Goal: Task Accomplishment & Management: Manage account settings

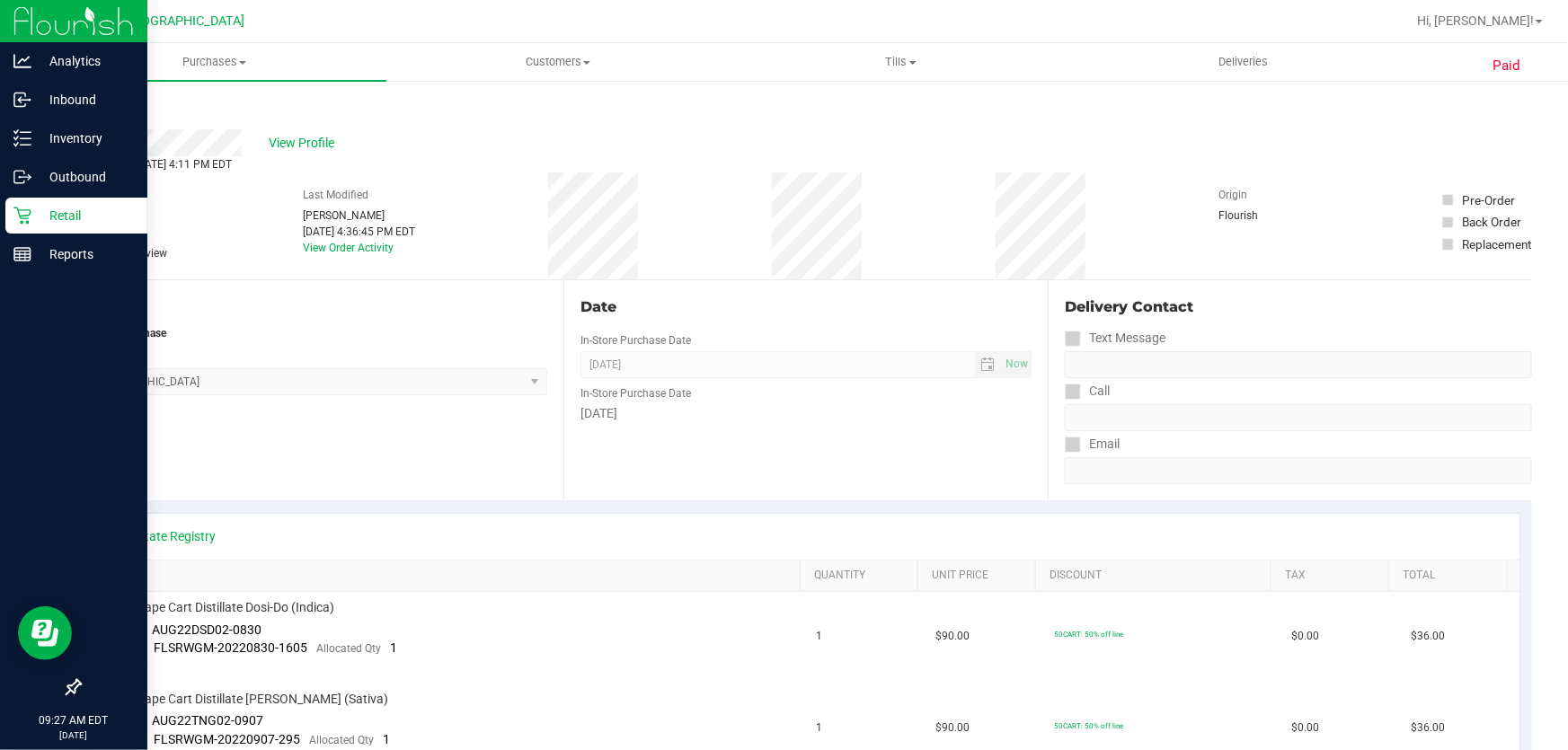
click at [22, 217] on icon at bounding box center [22, 216] width 18 height 18
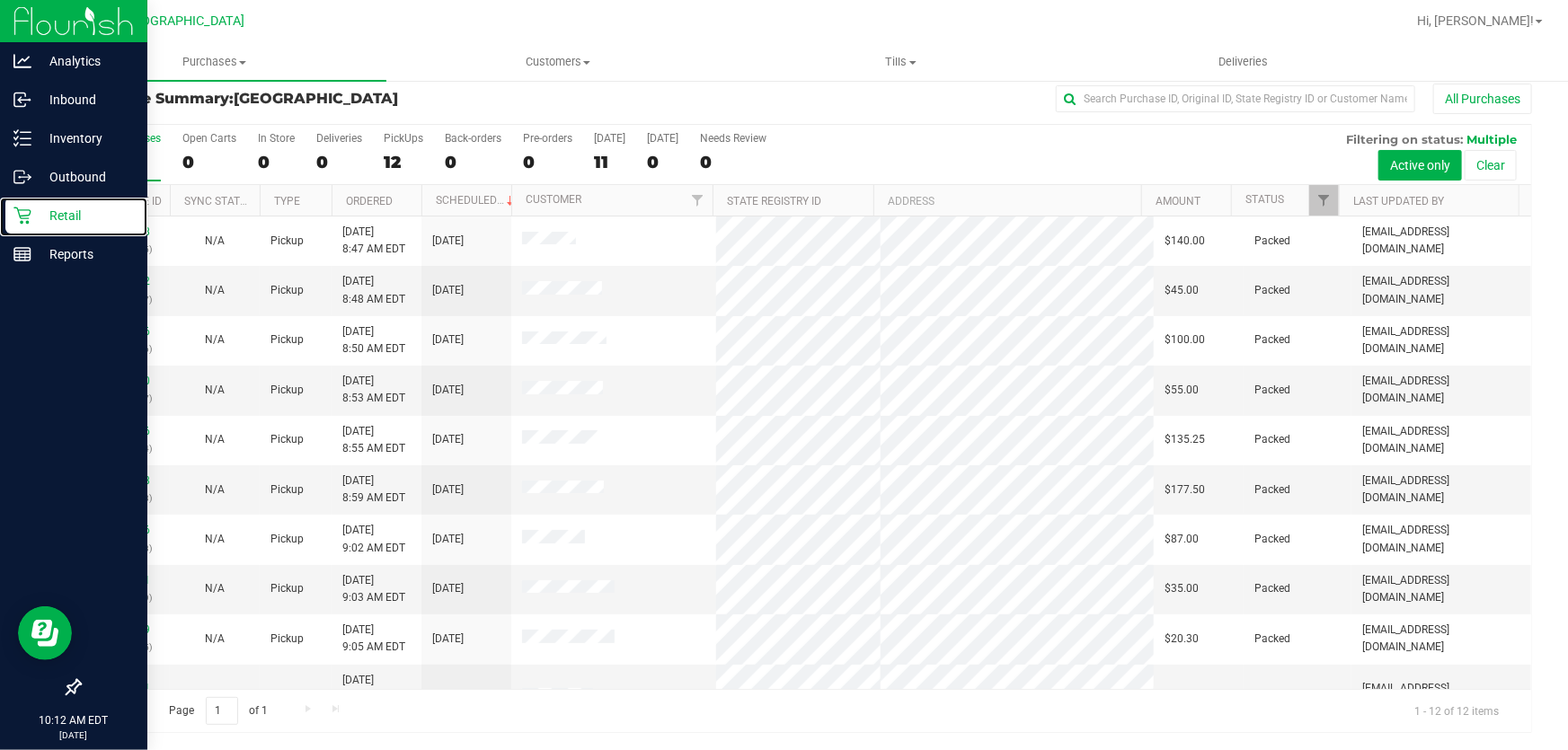
scroll to position [122, 0]
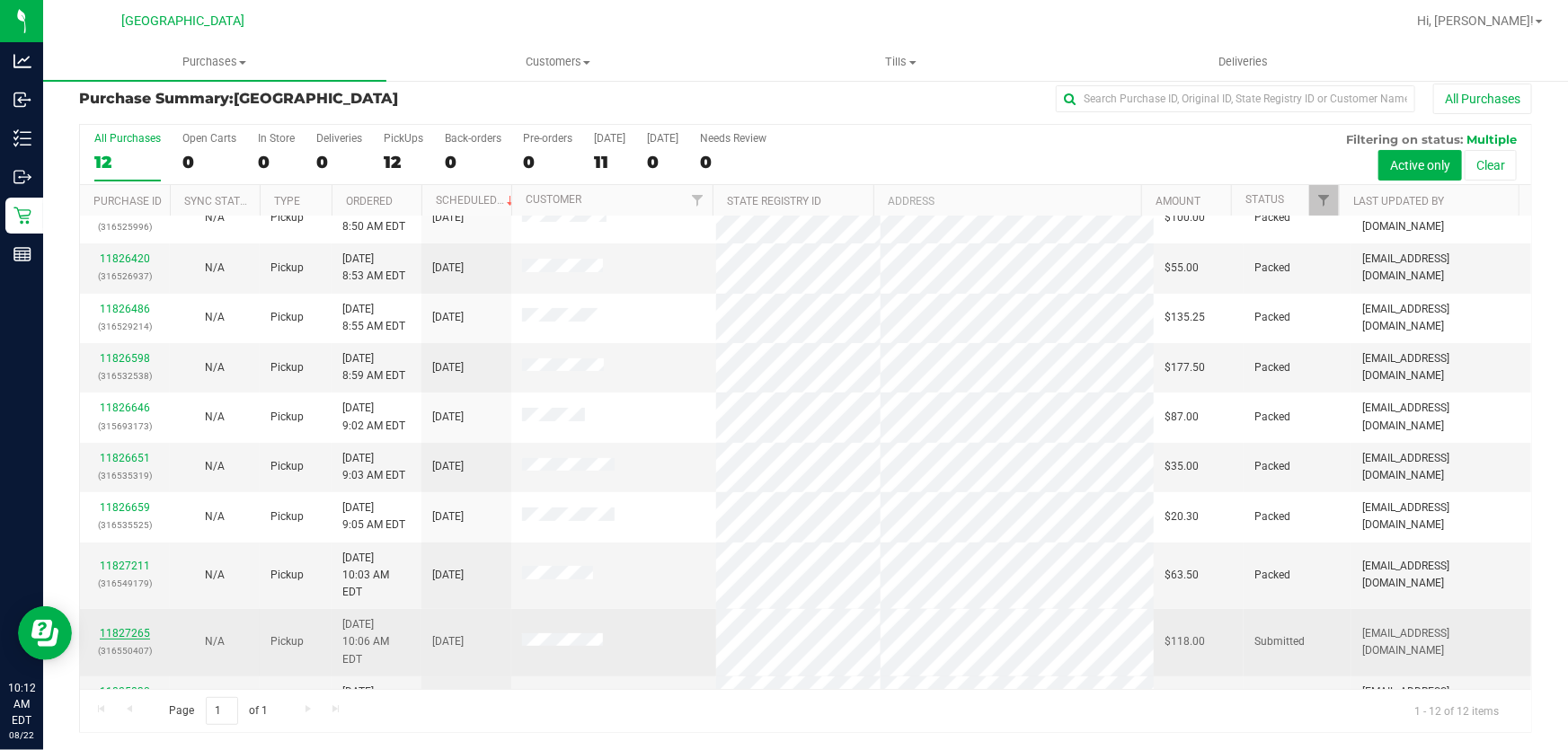
click at [131, 627] on link "11827265" at bounding box center [125, 633] width 50 height 13
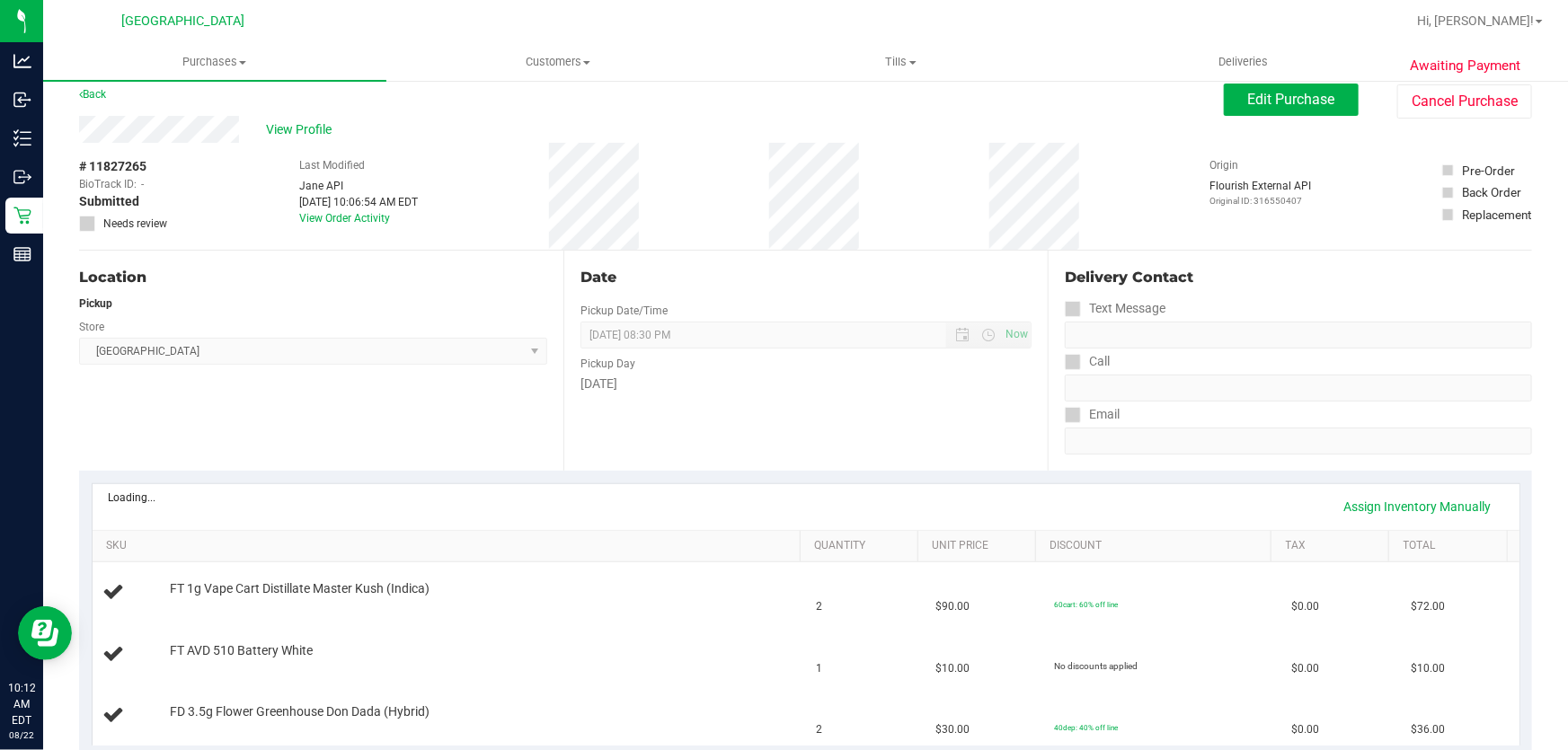
click at [793, 437] on div "Date Pickup Date/Time [DATE] Now [DATE] 08:30 PM Now Pickup Day [DATE]" at bounding box center [805, 361] width 484 height 220
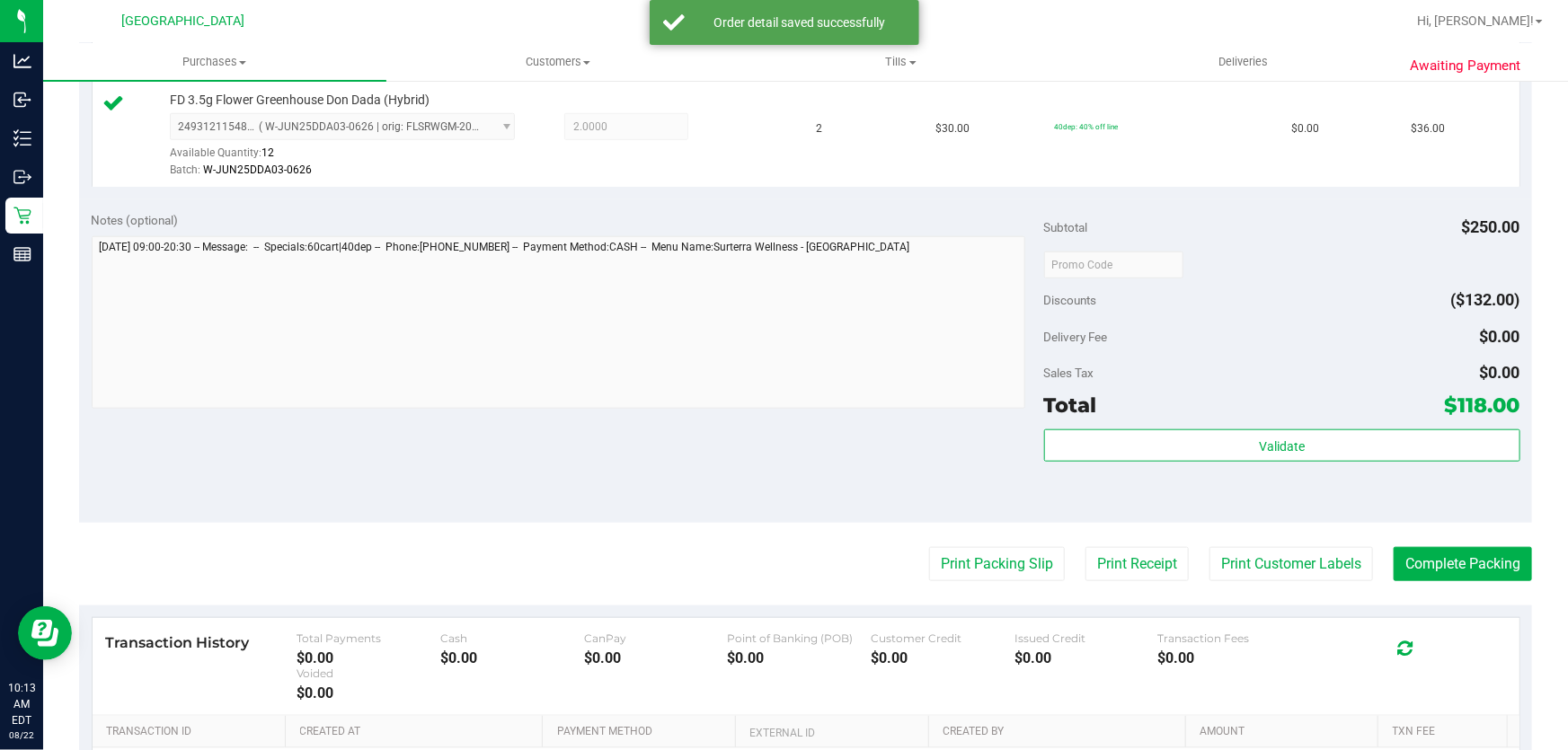
scroll to position [718, 0]
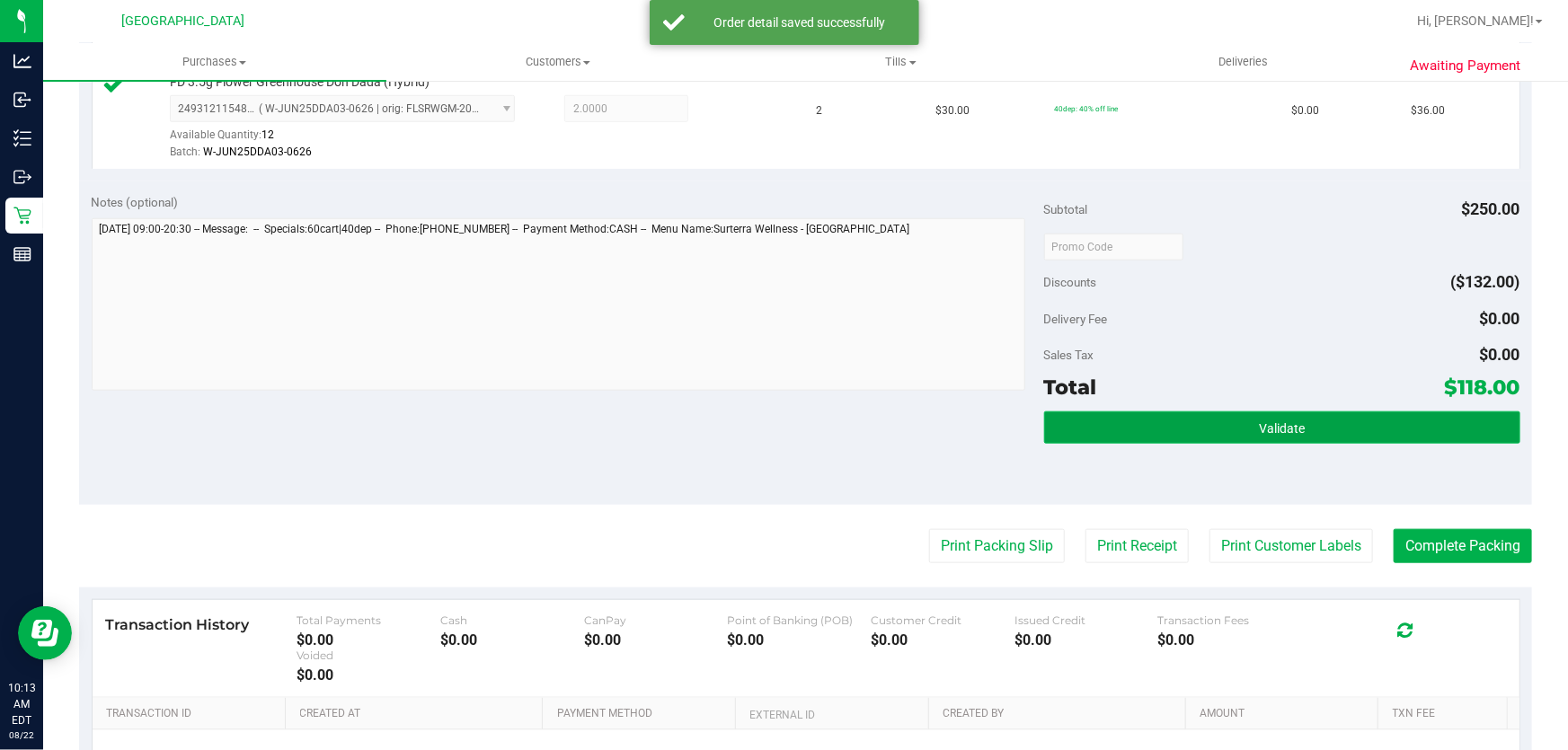
click at [1286, 422] on span "Validate" at bounding box center [1282, 429] width 46 height 14
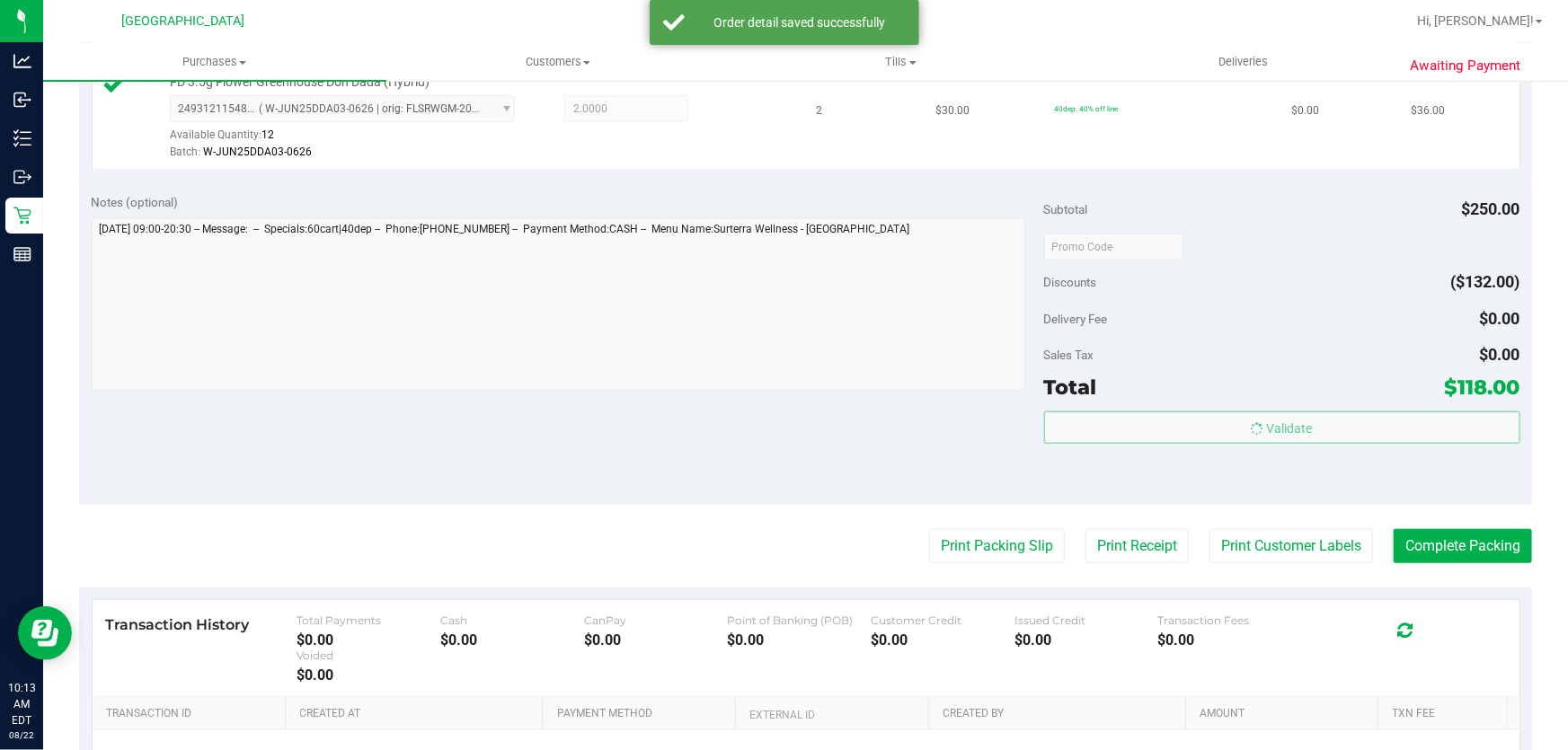
scroll to position [309, 0]
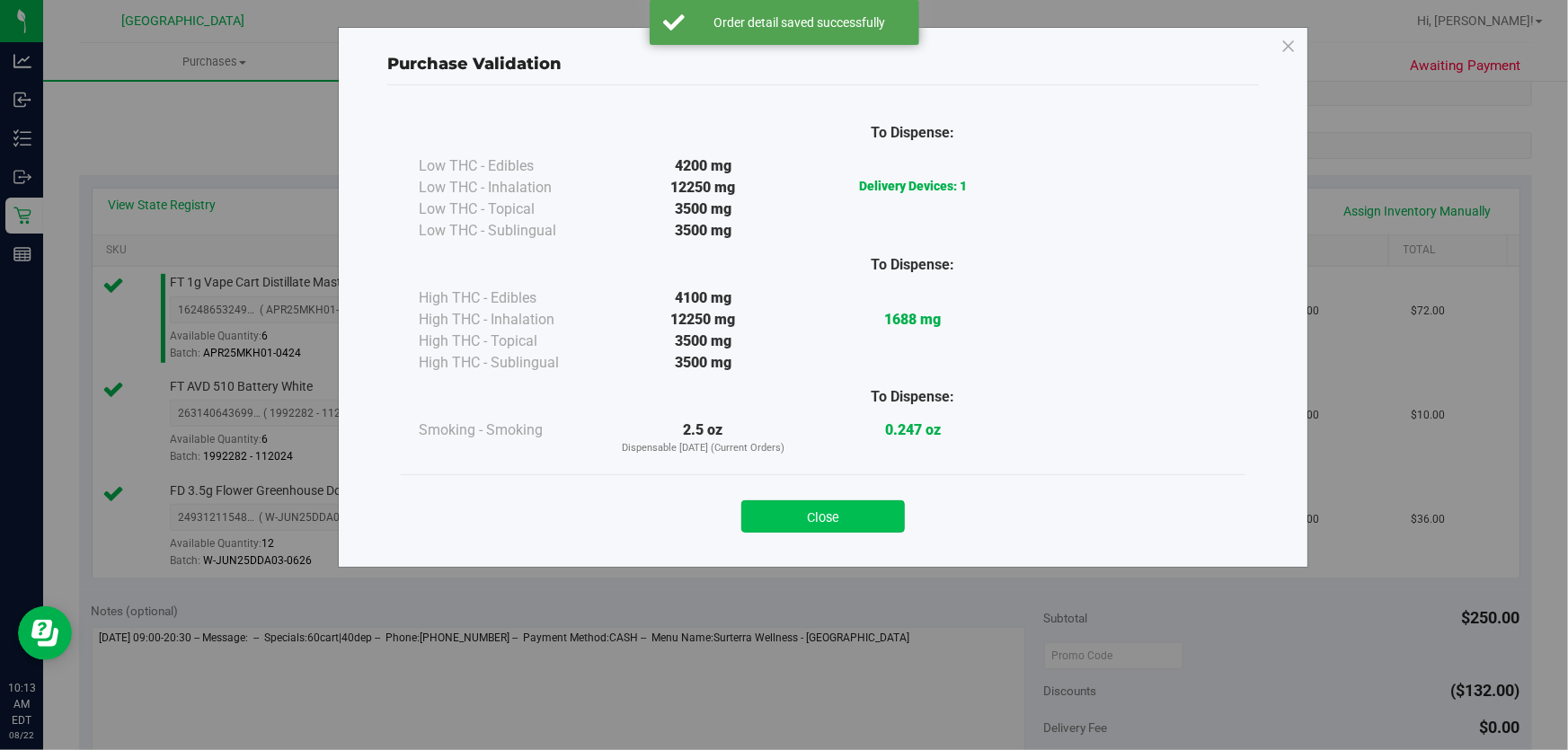
click at [787, 505] on button "Close" at bounding box center [823, 516] width 164 height 32
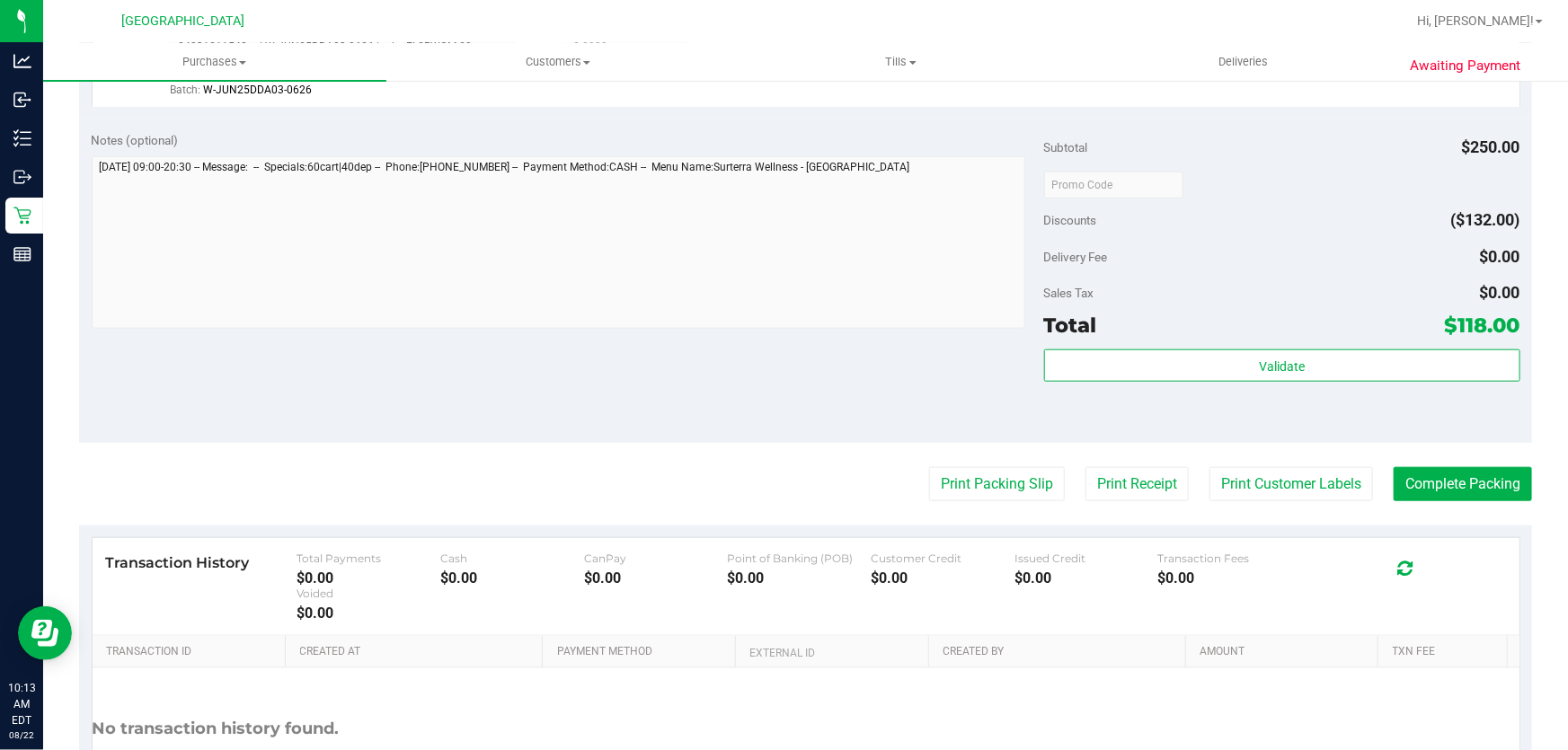
scroll to position [799, 0]
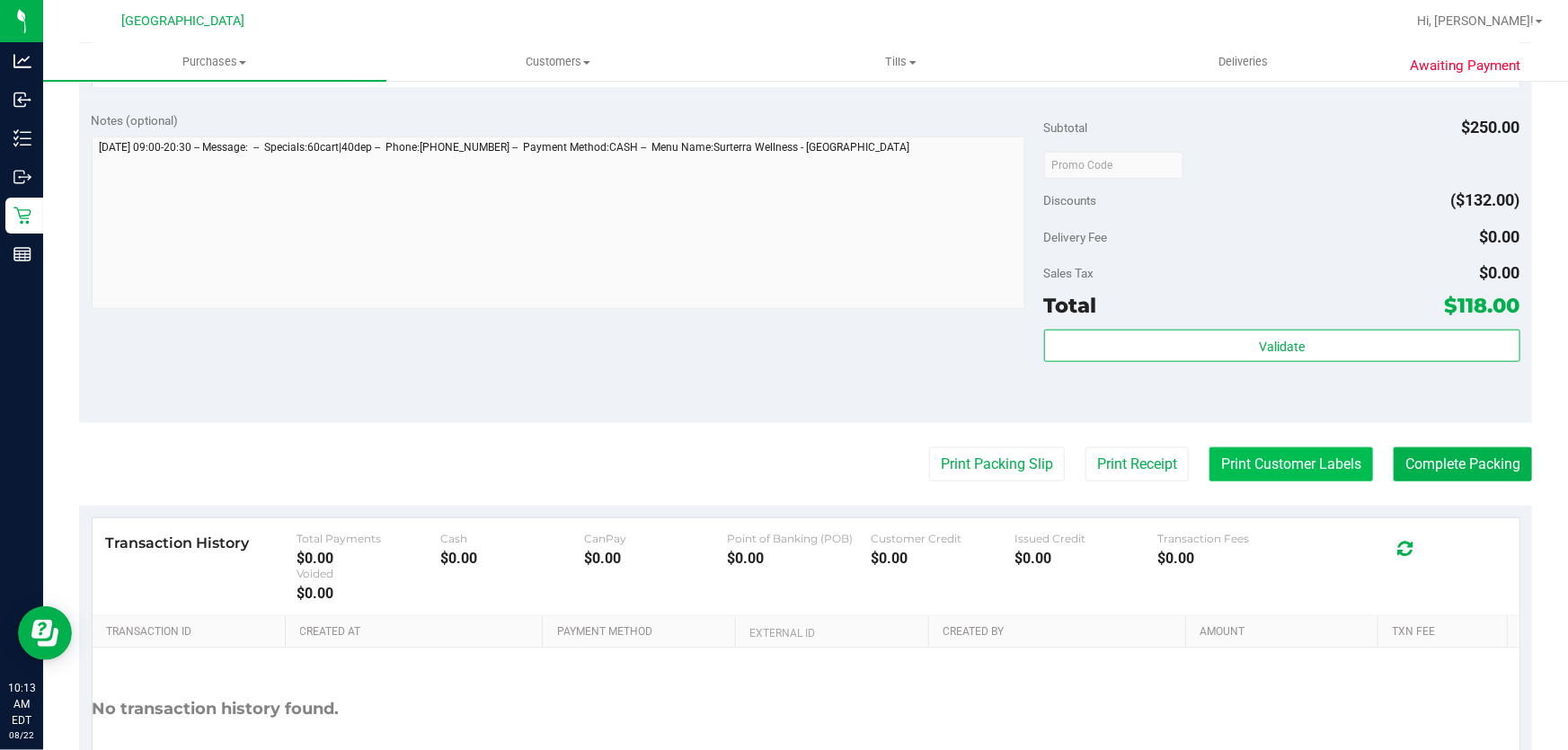
click at [1252, 463] on button "Print Customer Labels" at bounding box center [1292, 464] width 164 height 34
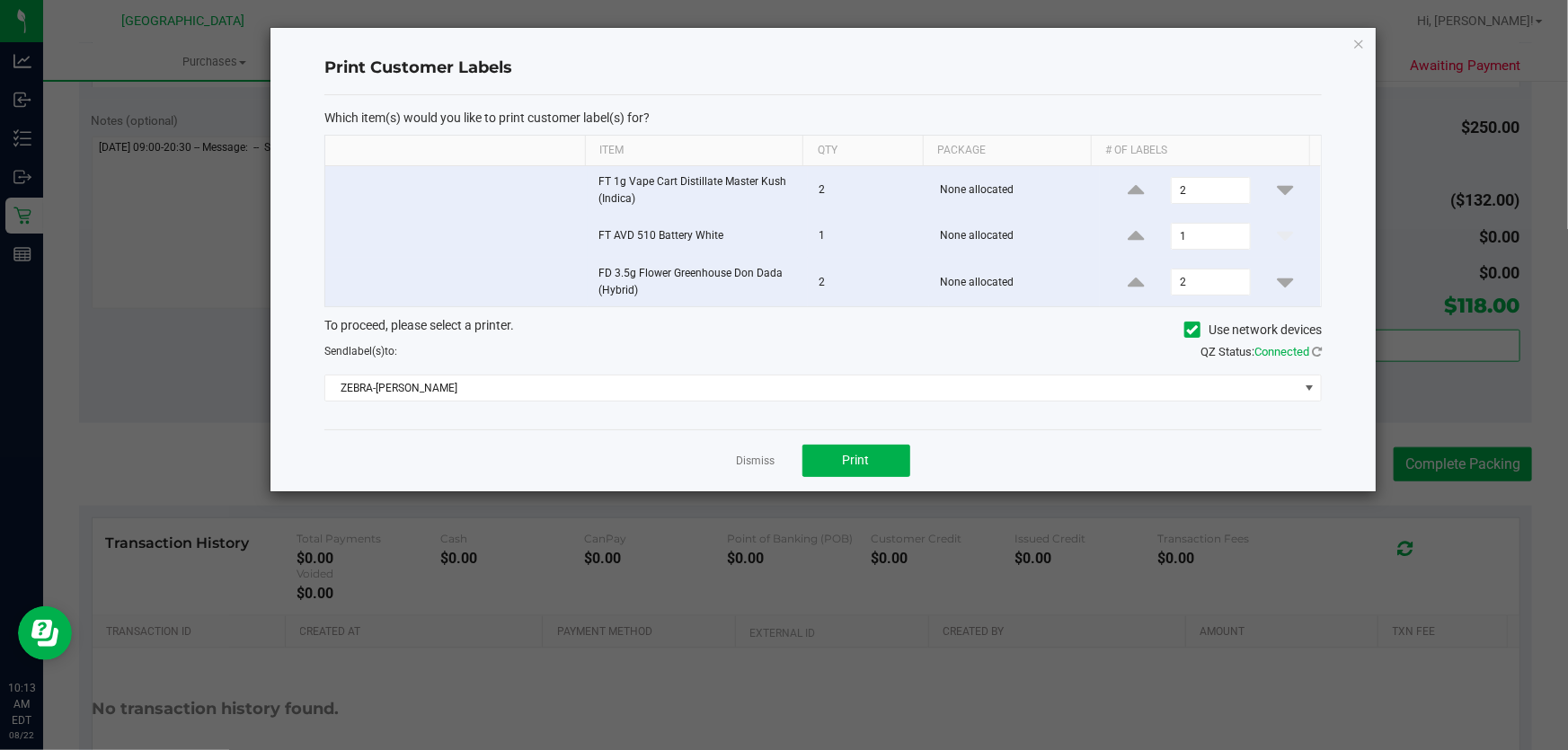
click at [896, 480] on div "Dismiss Print" at bounding box center [823, 460] width 998 height 62
click at [835, 460] on button "Print" at bounding box center [856, 460] width 108 height 32
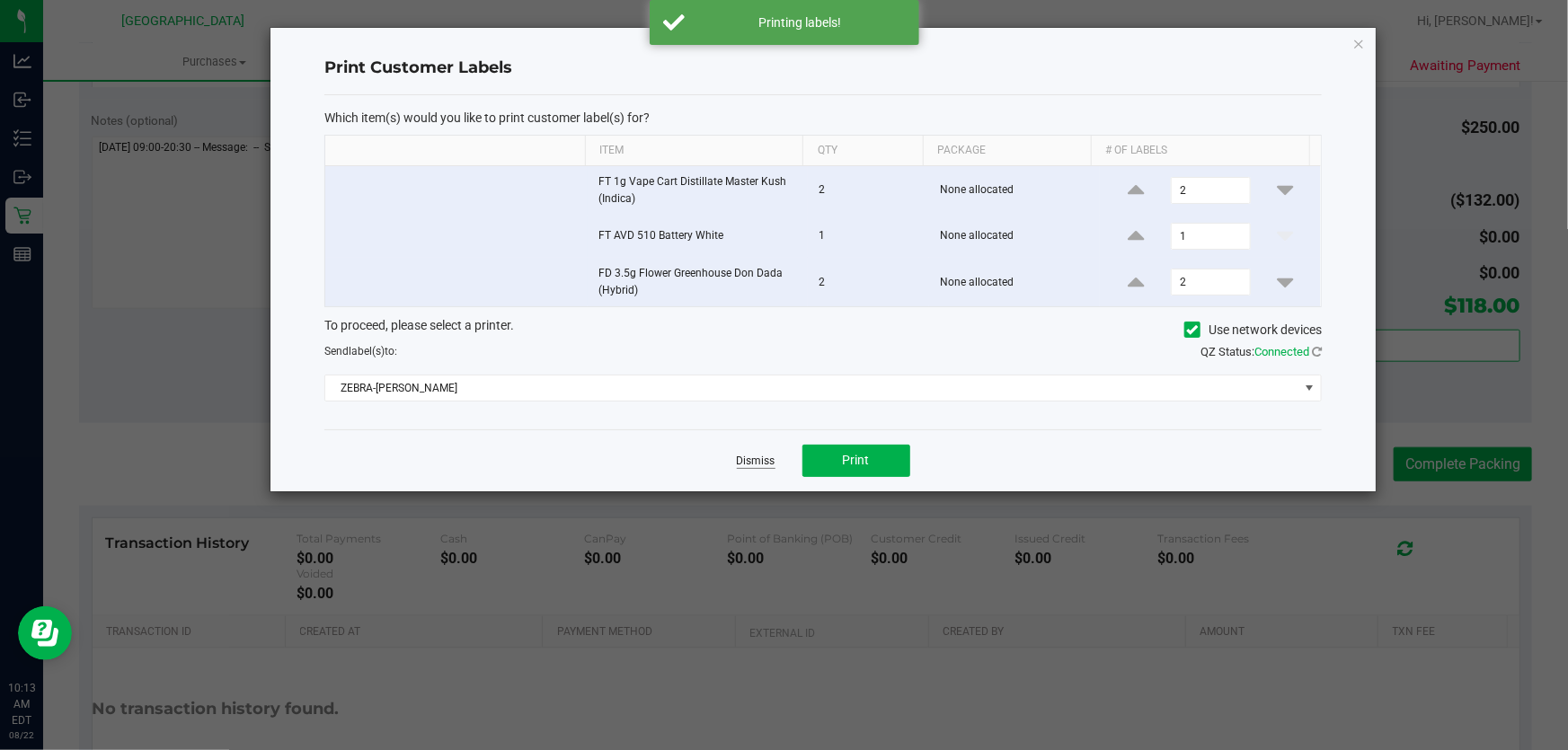
click at [749, 458] on link "Dismiss" at bounding box center [756, 460] width 39 height 15
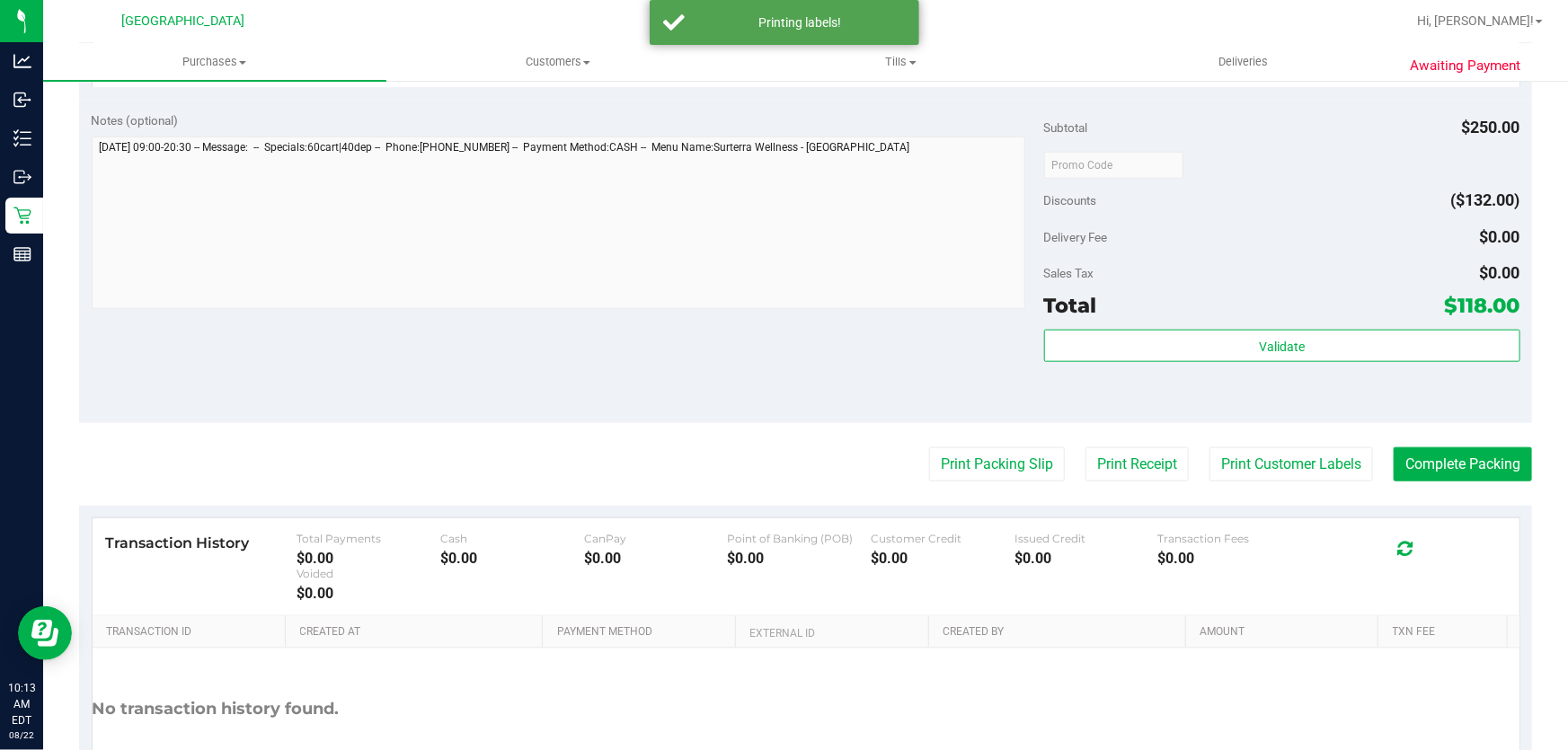
drag, startPoint x: 710, startPoint y: 375, endPoint x: 748, endPoint y: 346, distance: 47.8
click at [711, 376] on div "Notes (optional) Subtotal $250.00 Discounts ($132.00) Delivery Fee $0.00 Sales …" at bounding box center [805, 262] width 1453 height 324
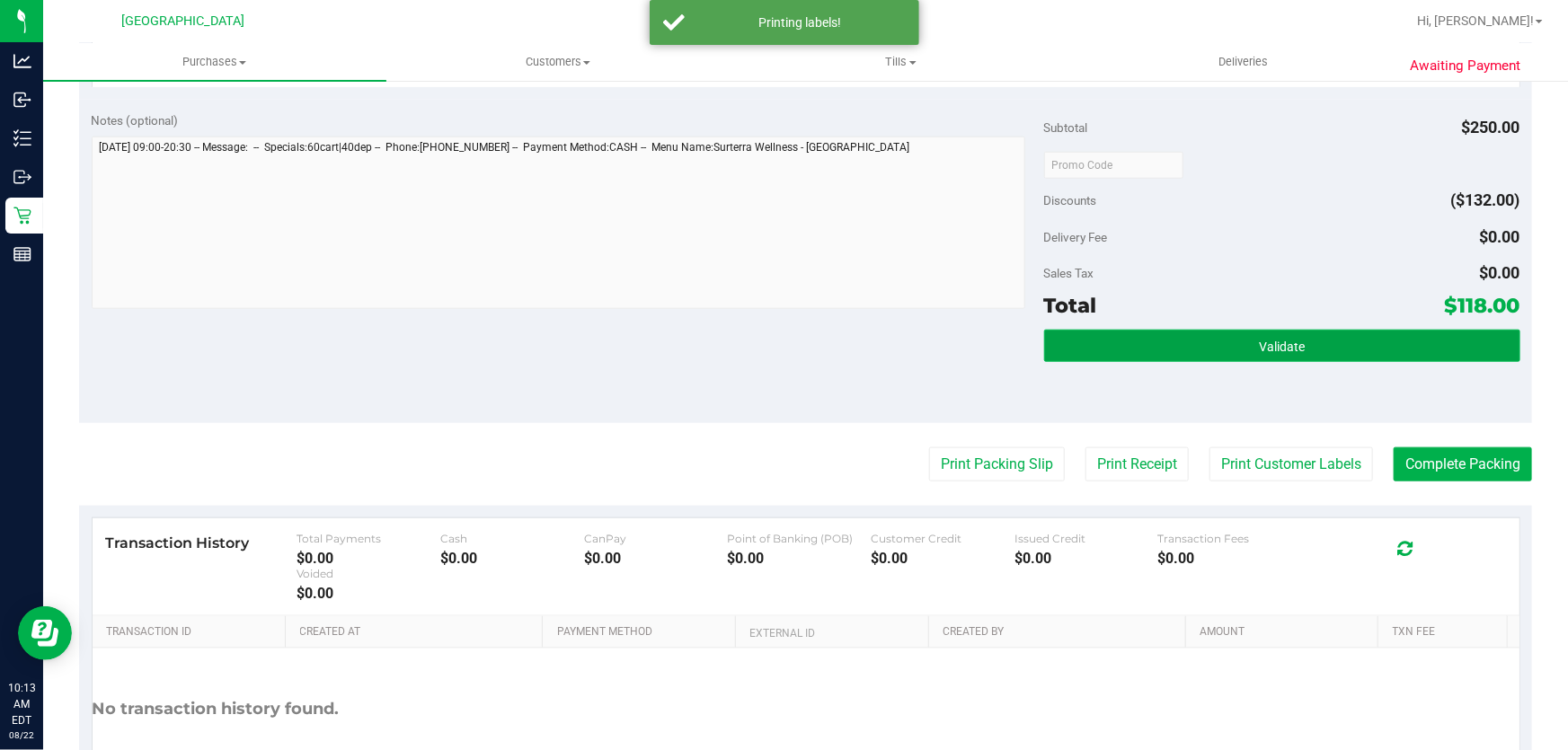
click at [1127, 352] on button "Validate" at bounding box center [1282, 346] width 476 height 32
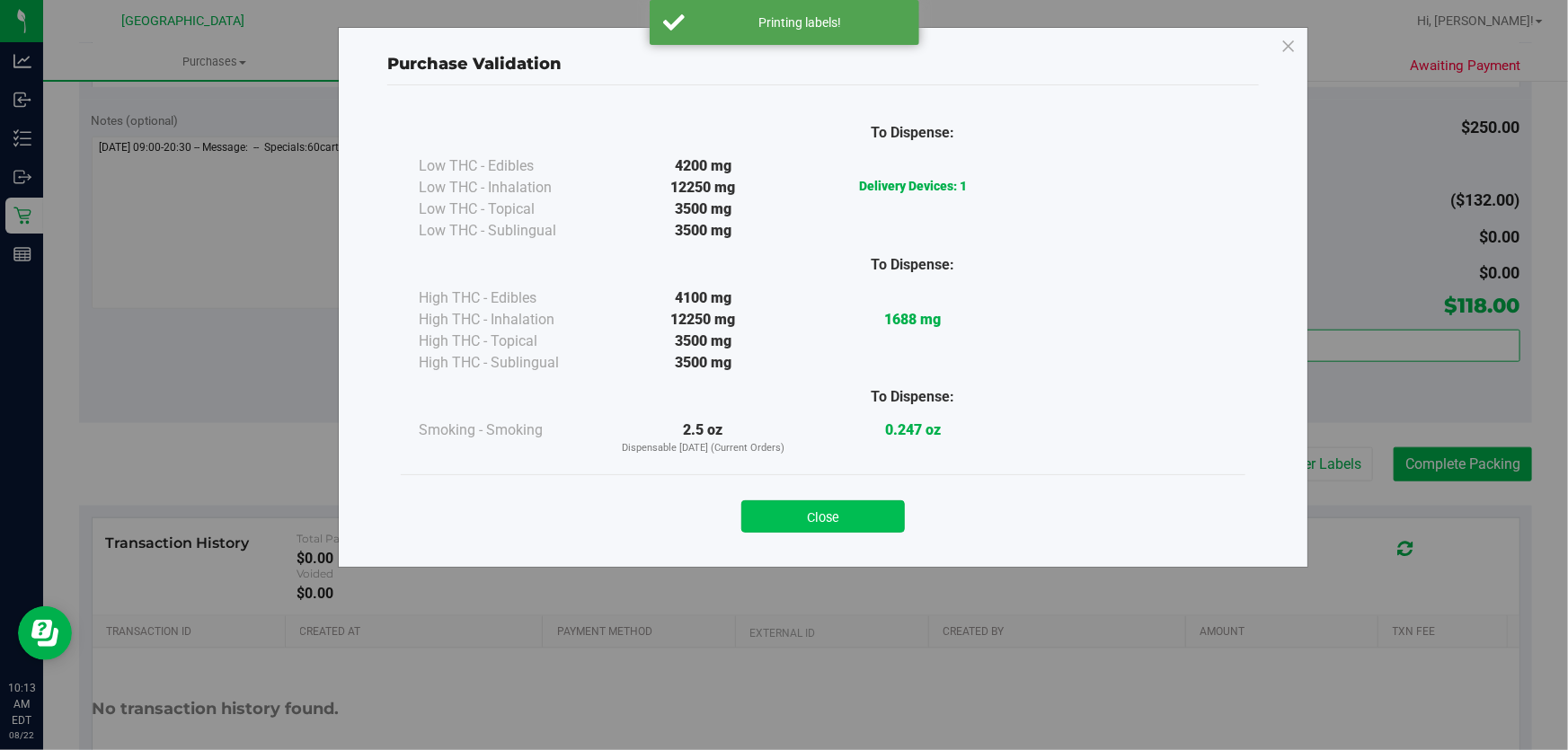
click at [857, 525] on button "Close" at bounding box center [823, 516] width 164 height 32
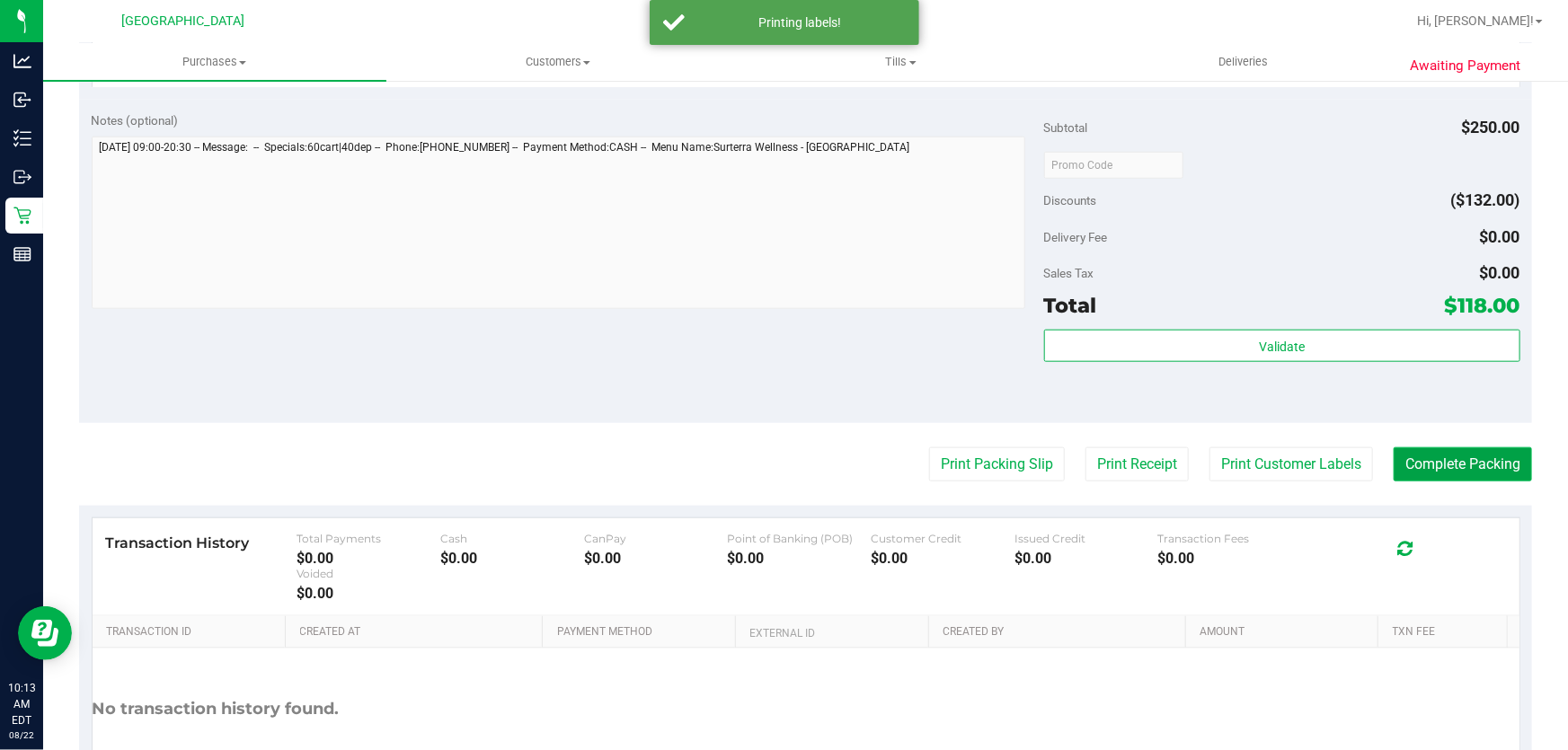
click at [1411, 462] on button "Complete Packing" at bounding box center [1463, 464] width 139 height 34
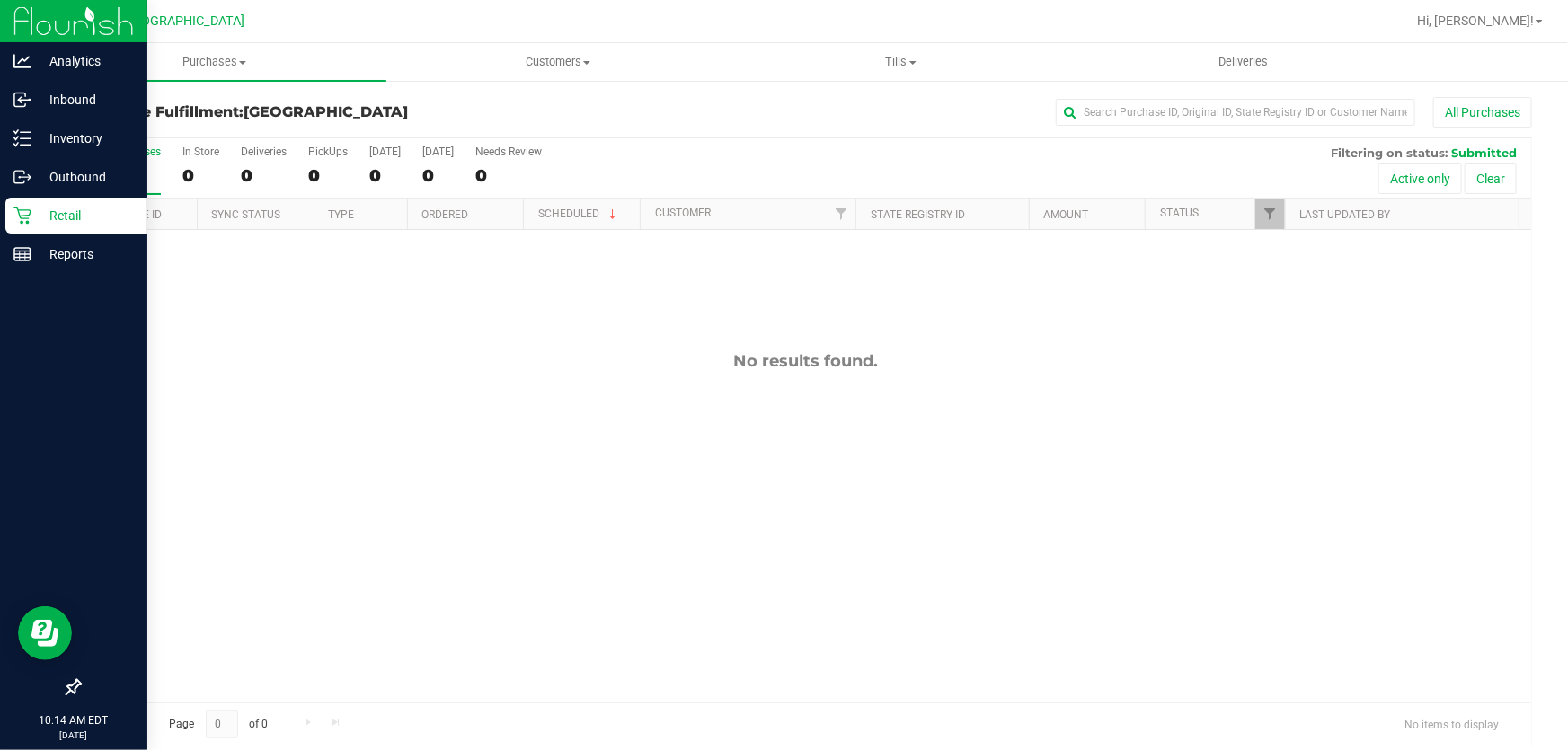
click at [82, 207] on p "Retail" at bounding box center [85, 216] width 108 height 22
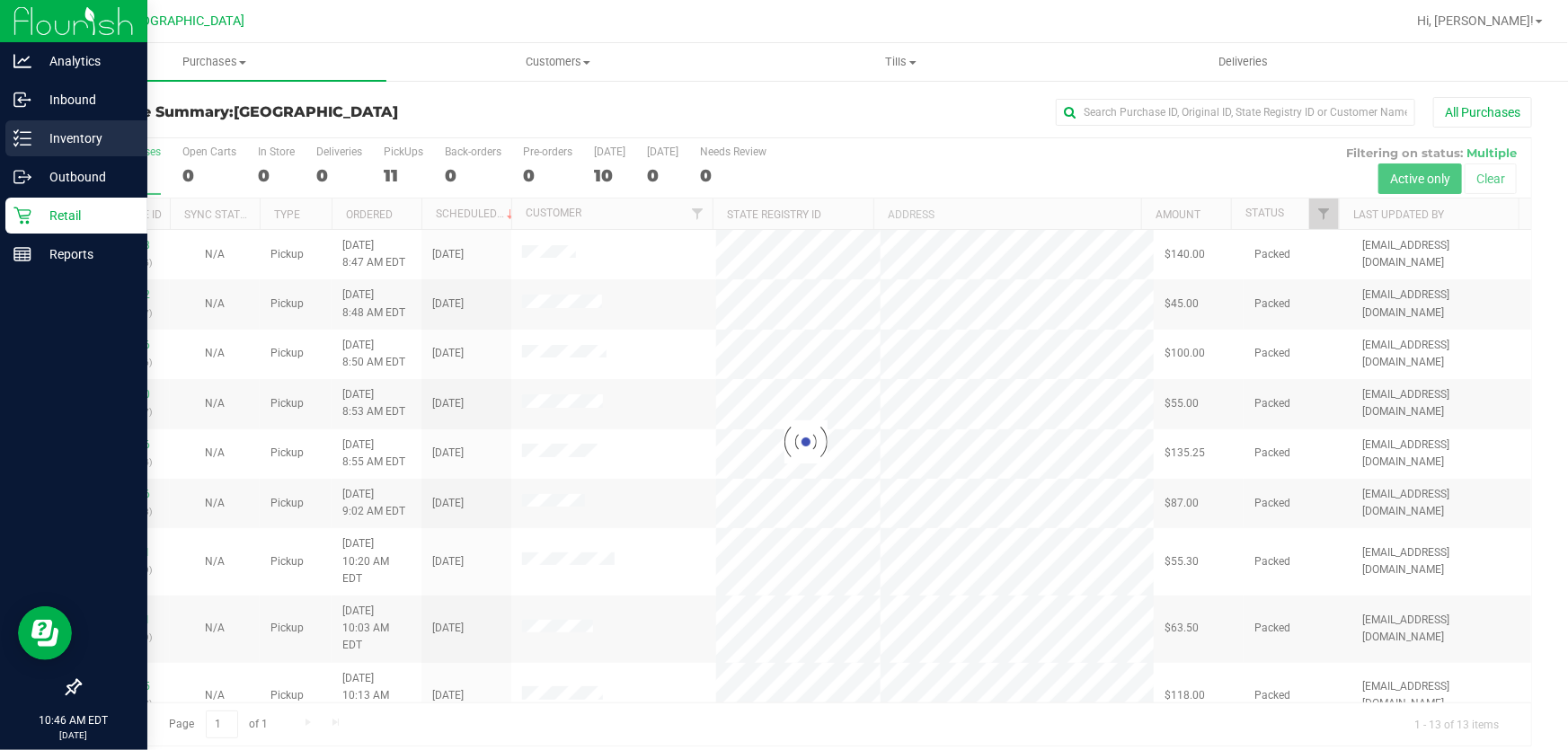
click at [90, 136] on p "Inventory" at bounding box center [85, 138] width 108 height 22
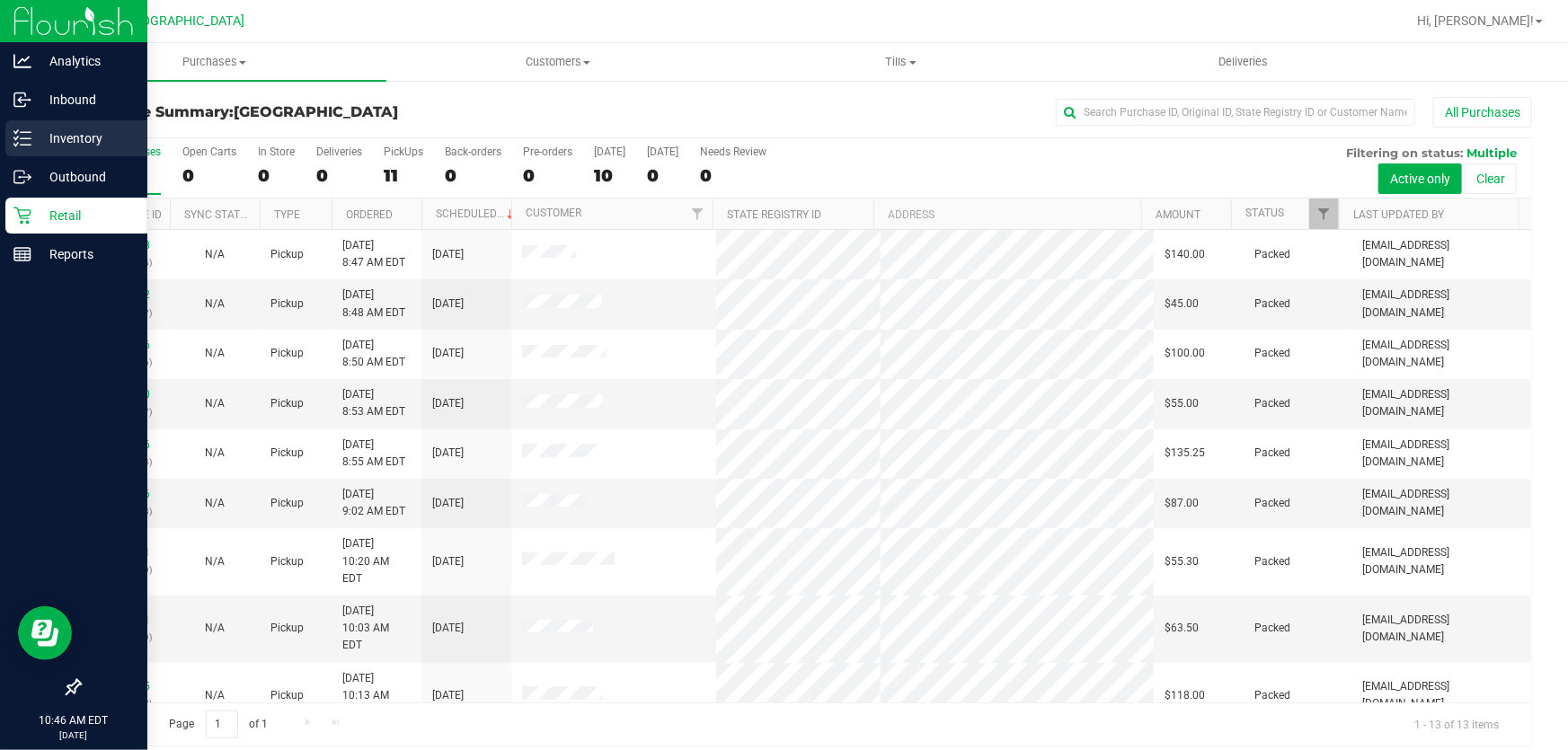
click at [82, 139] on p "Inventory" at bounding box center [85, 138] width 108 height 22
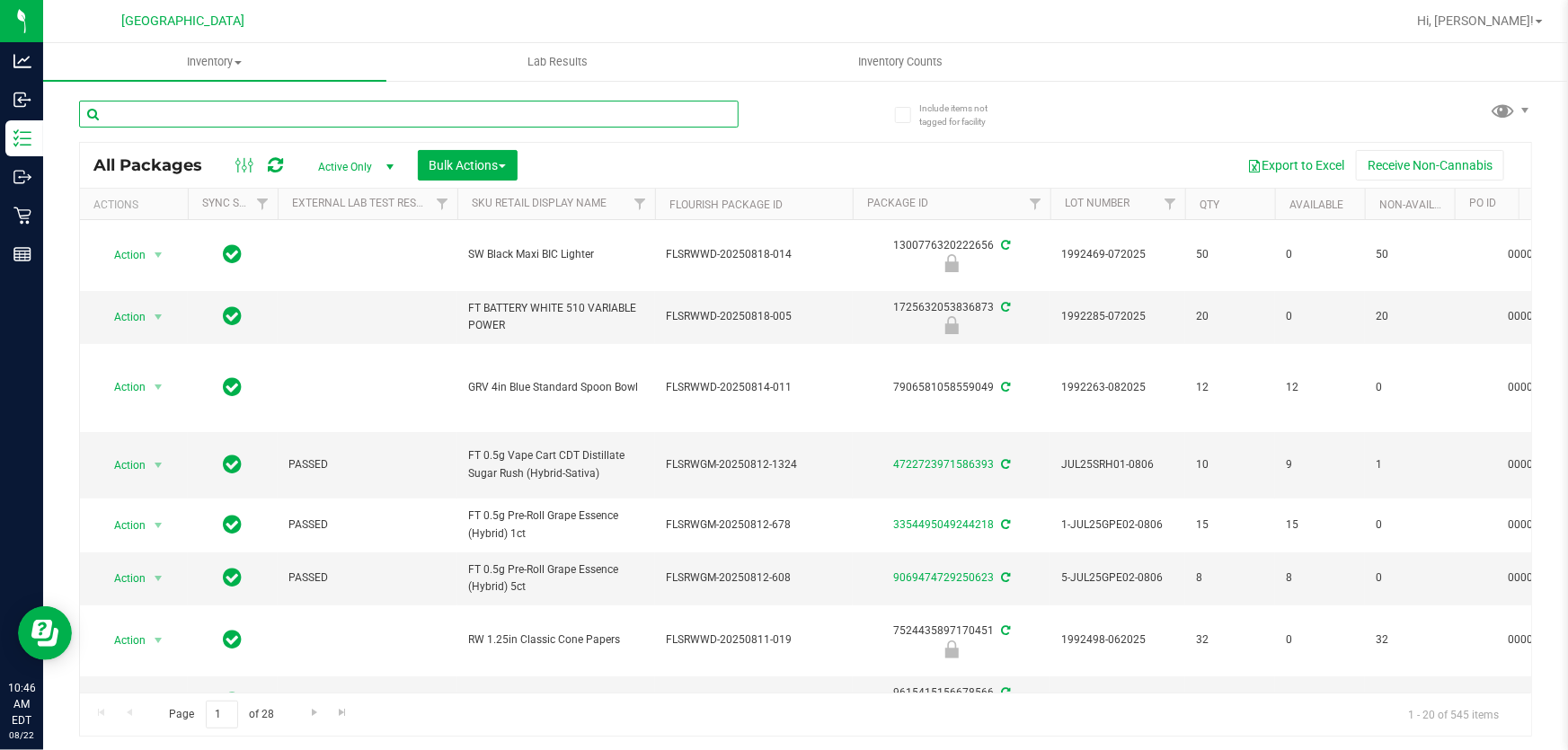
click at [222, 118] on input "text" at bounding box center [408, 114] width 659 height 27
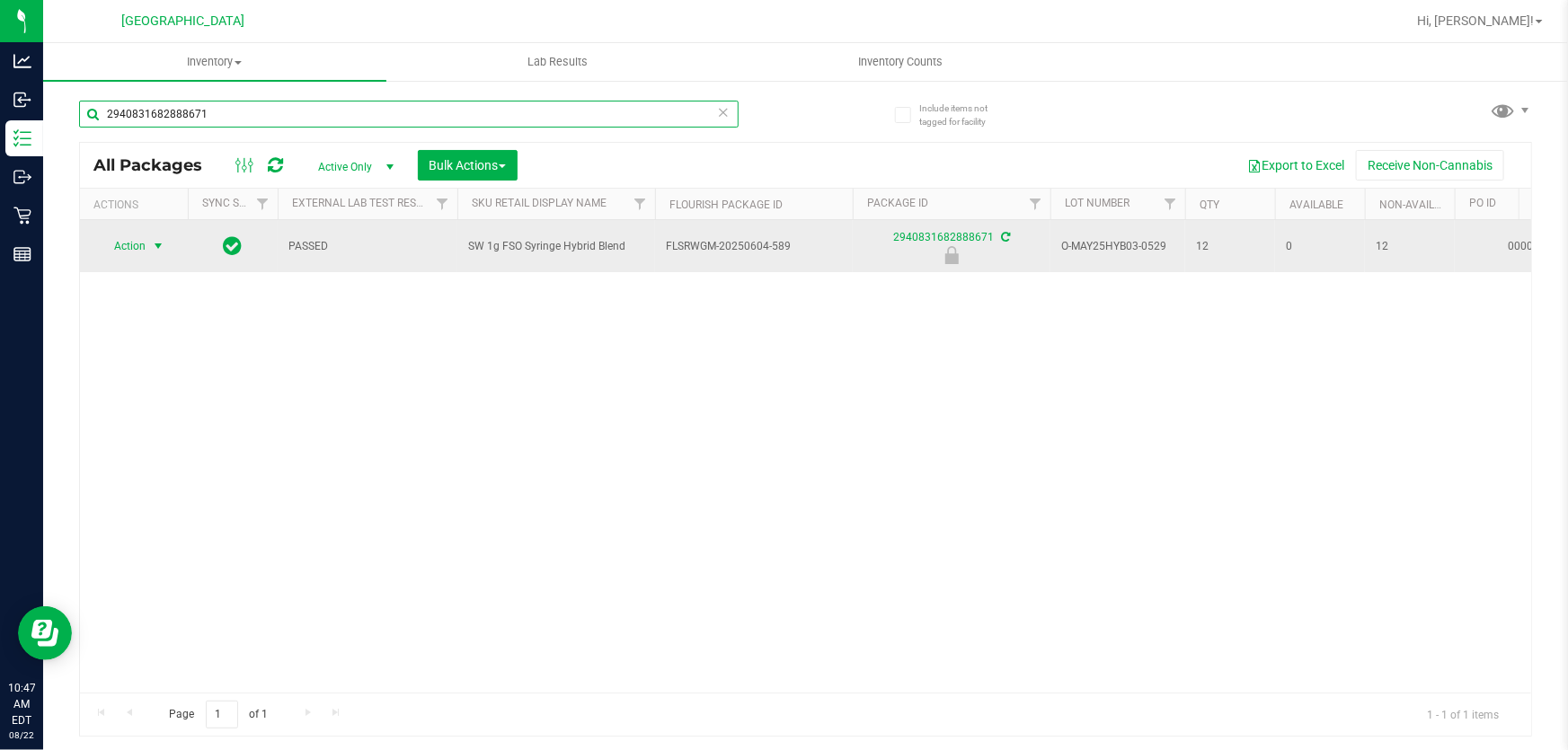
type input "2940831682888671"
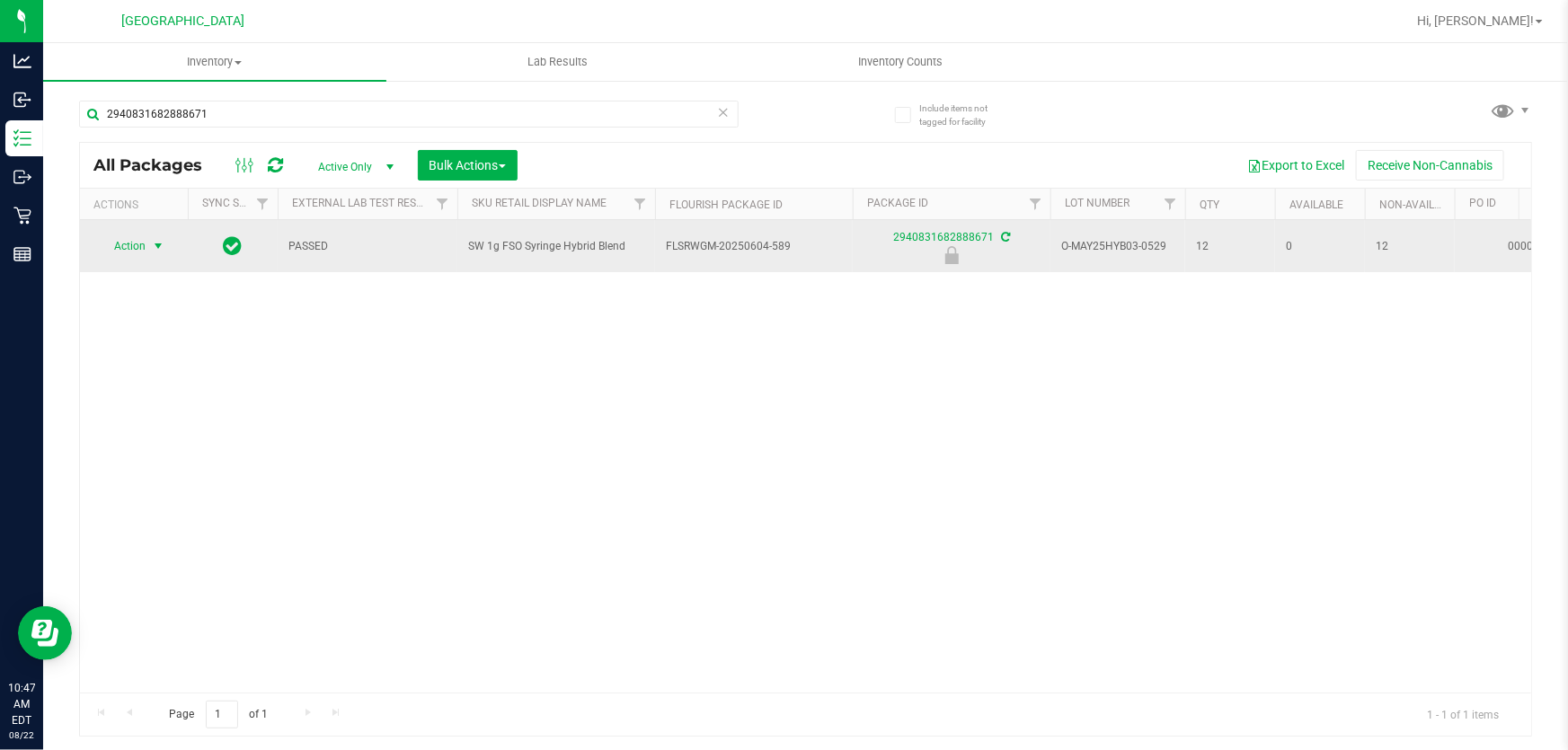
click at [129, 236] on span "Action" at bounding box center [122, 246] width 49 height 25
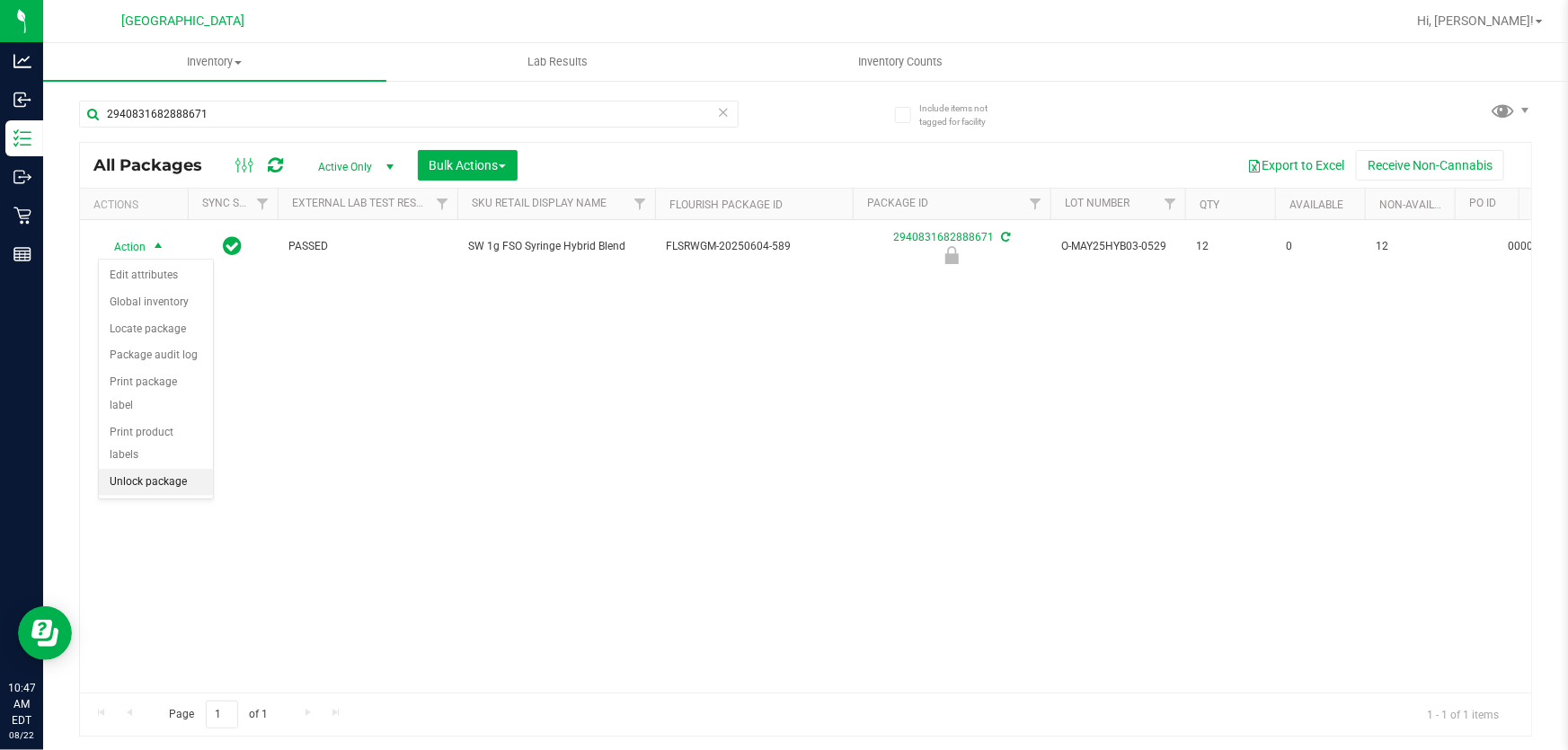
click at [149, 469] on li "Unlock package" at bounding box center [156, 482] width 114 height 27
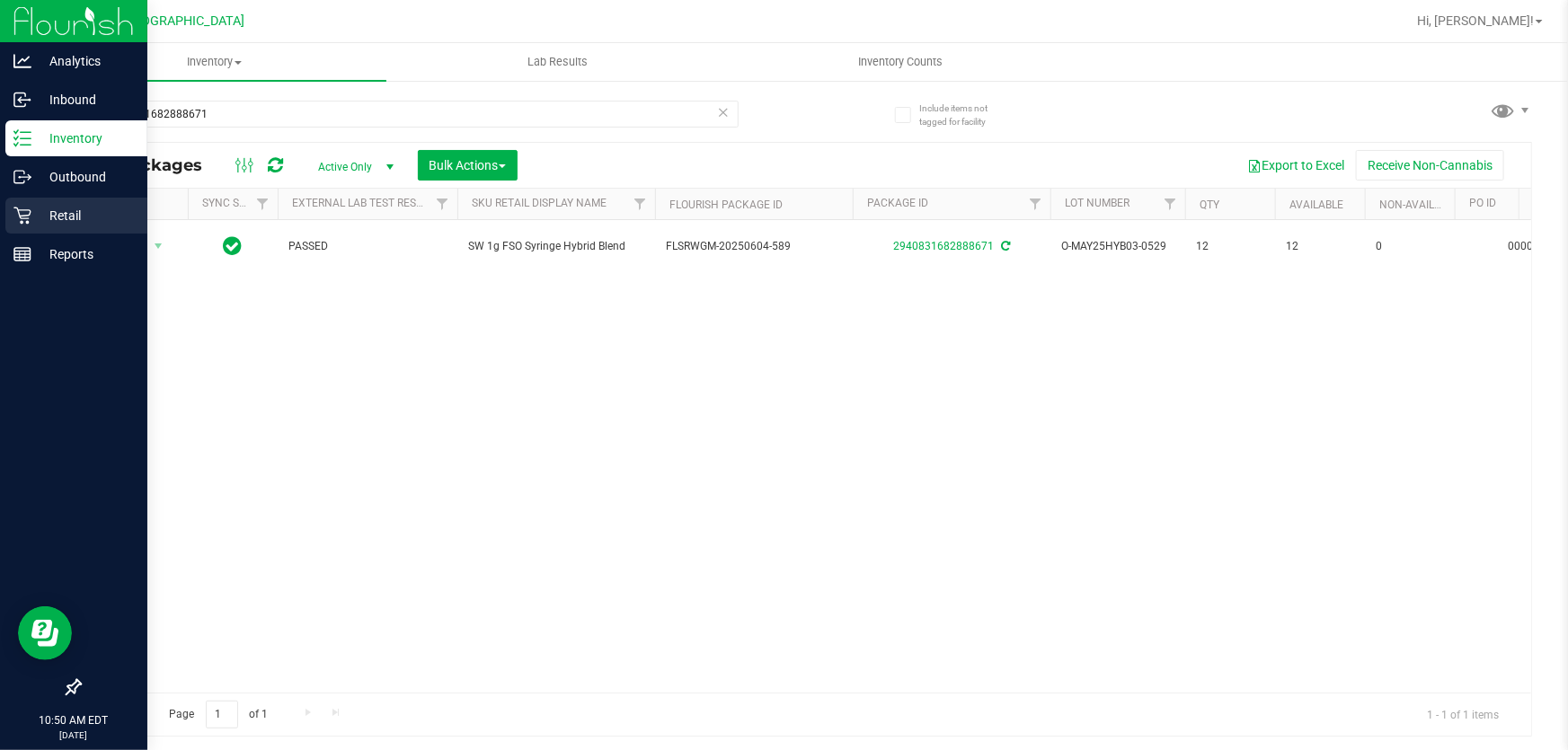
click at [41, 217] on p "Retail" at bounding box center [85, 216] width 108 height 22
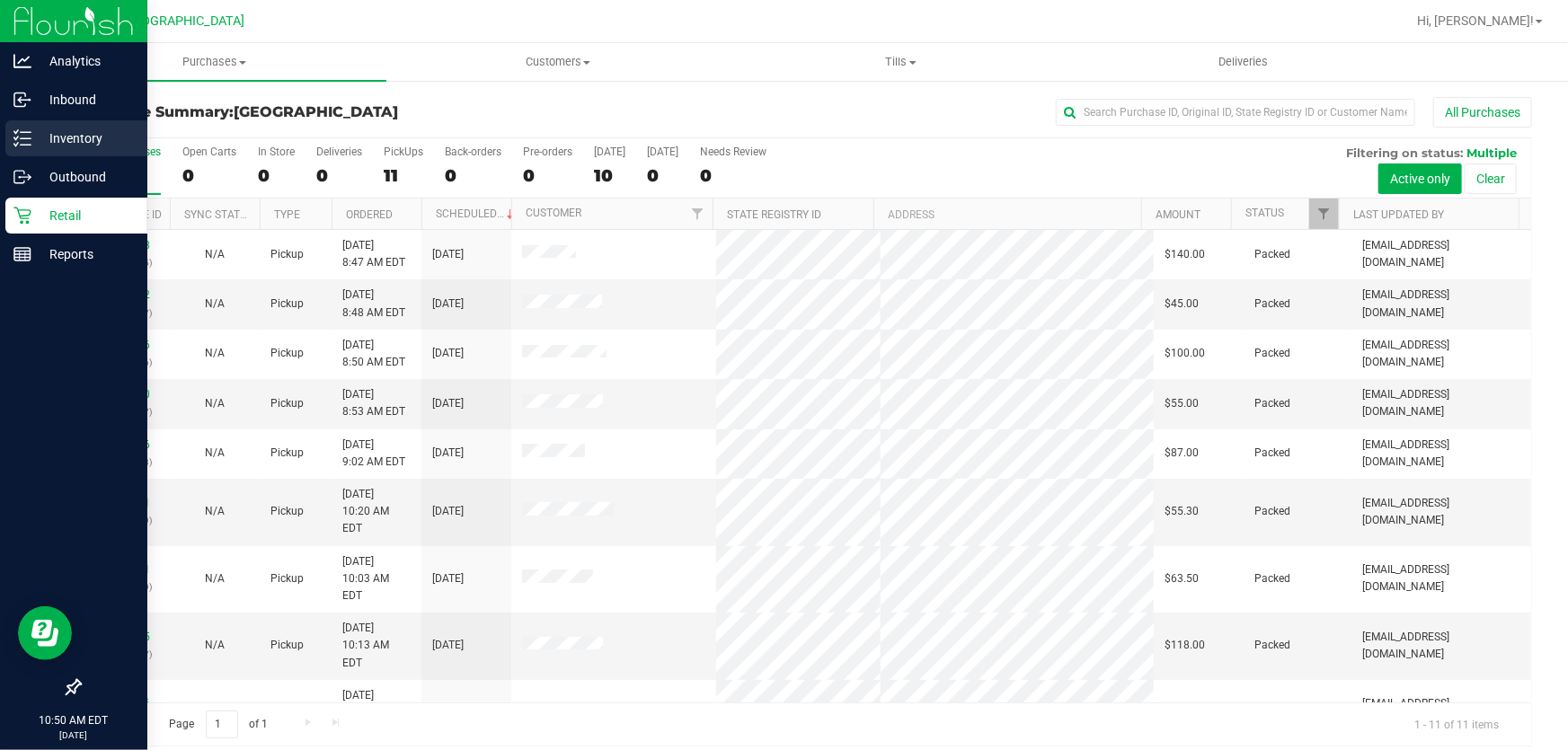
click at [72, 140] on p "Inventory" at bounding box center [85, 138] width 108 height 22
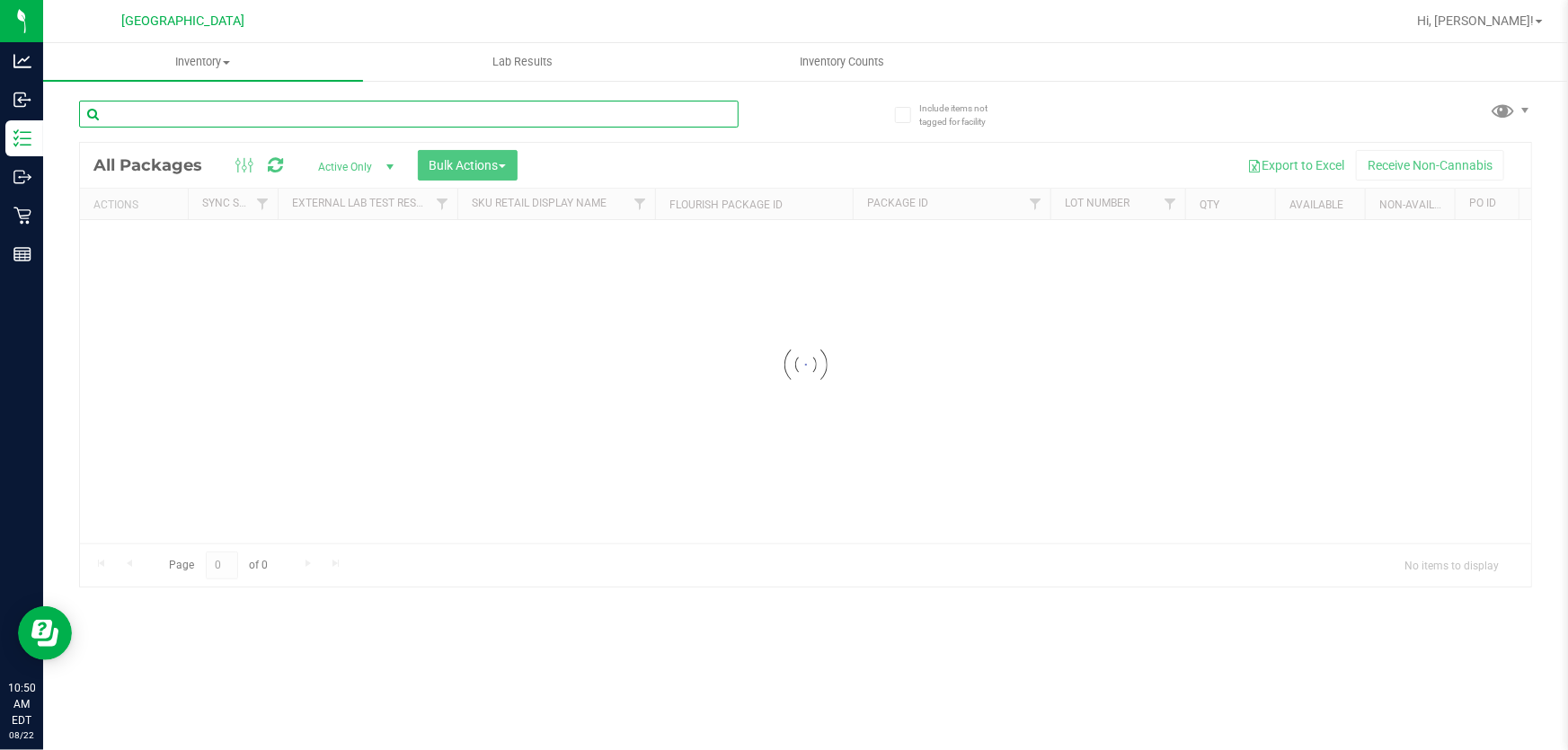
click at [220, 122] on input "text" at bounding box center [408, 114] width 659 height 27
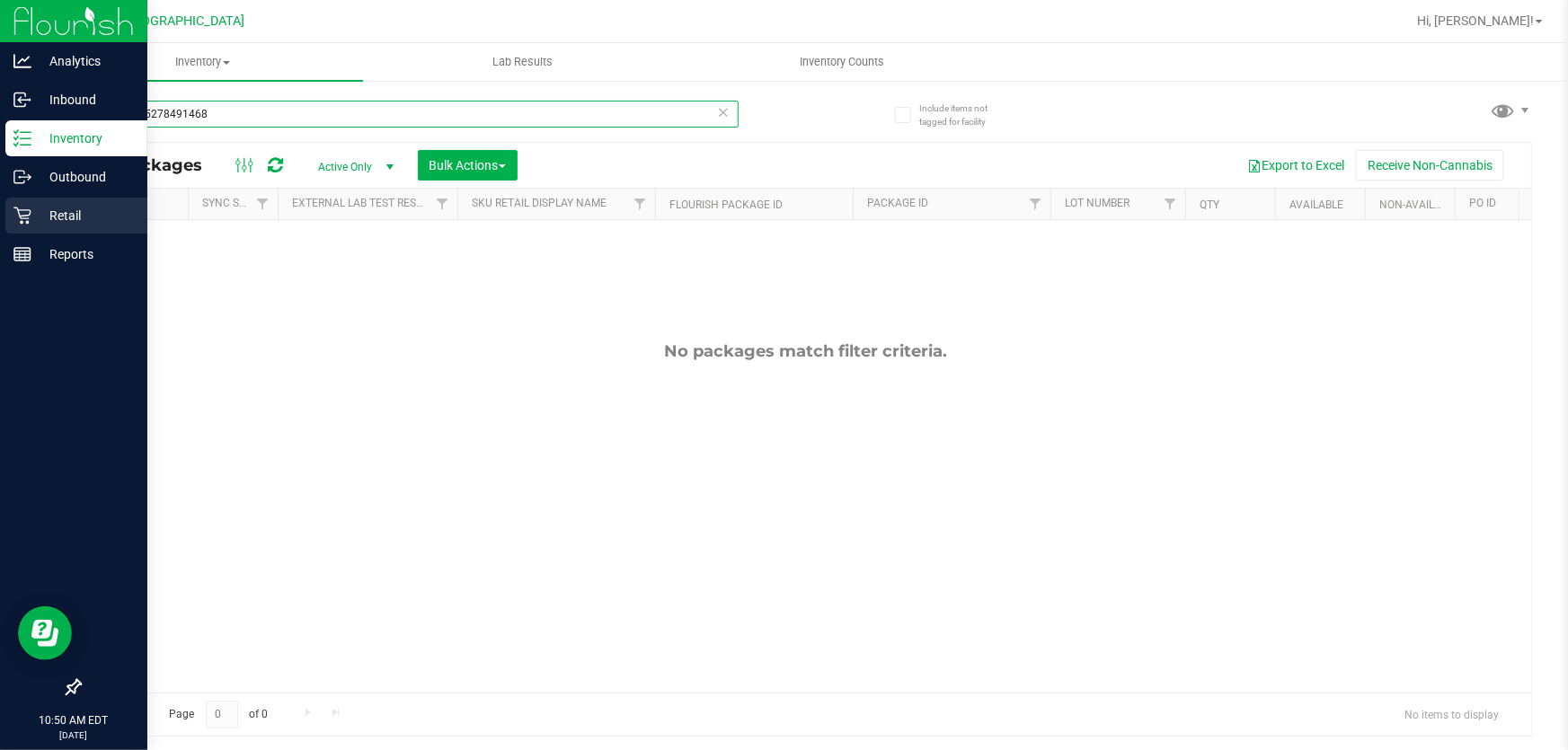
type input "7444475278491468"
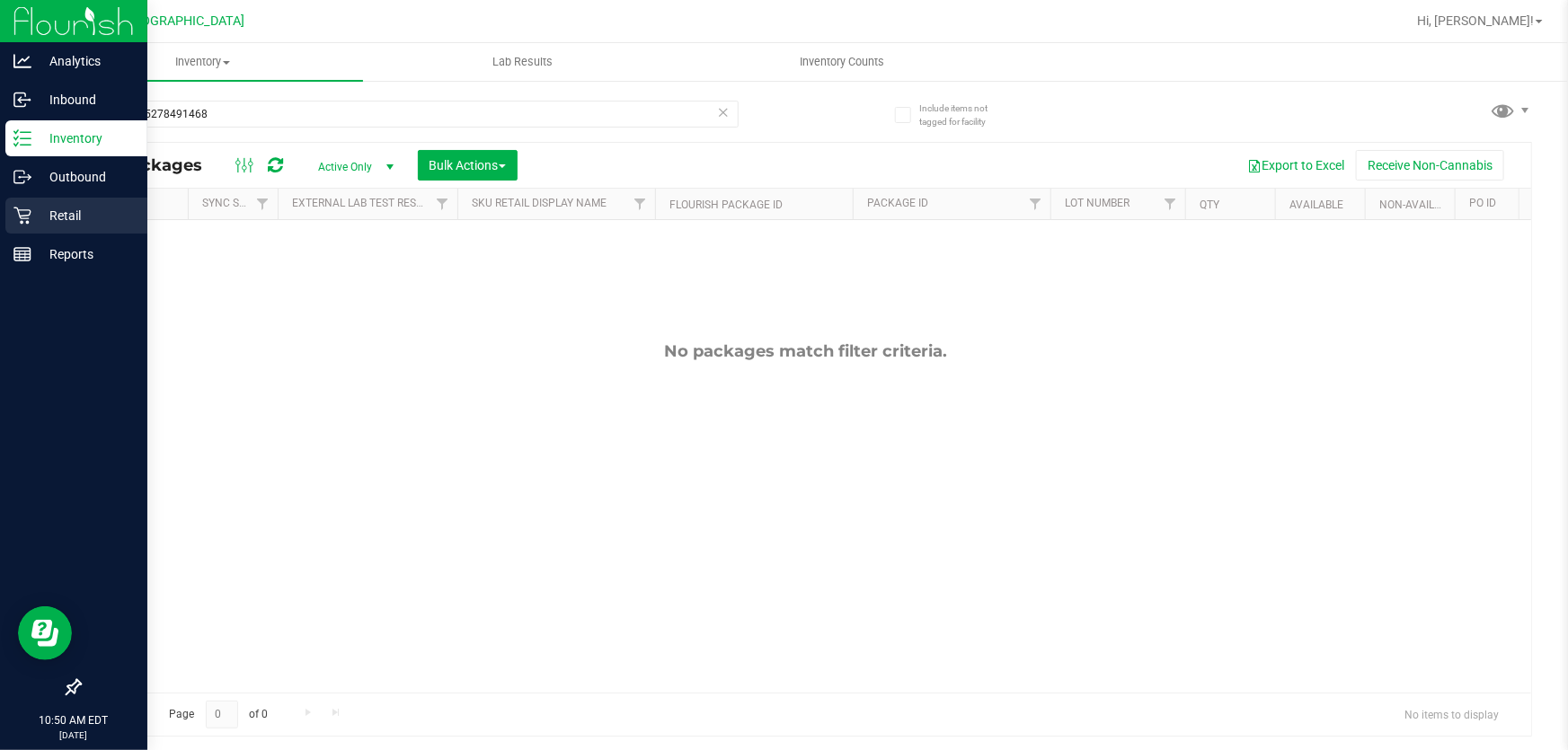
click at [39, 214] on p "Retail" at bounding box center [85, 216] width 108 height 22
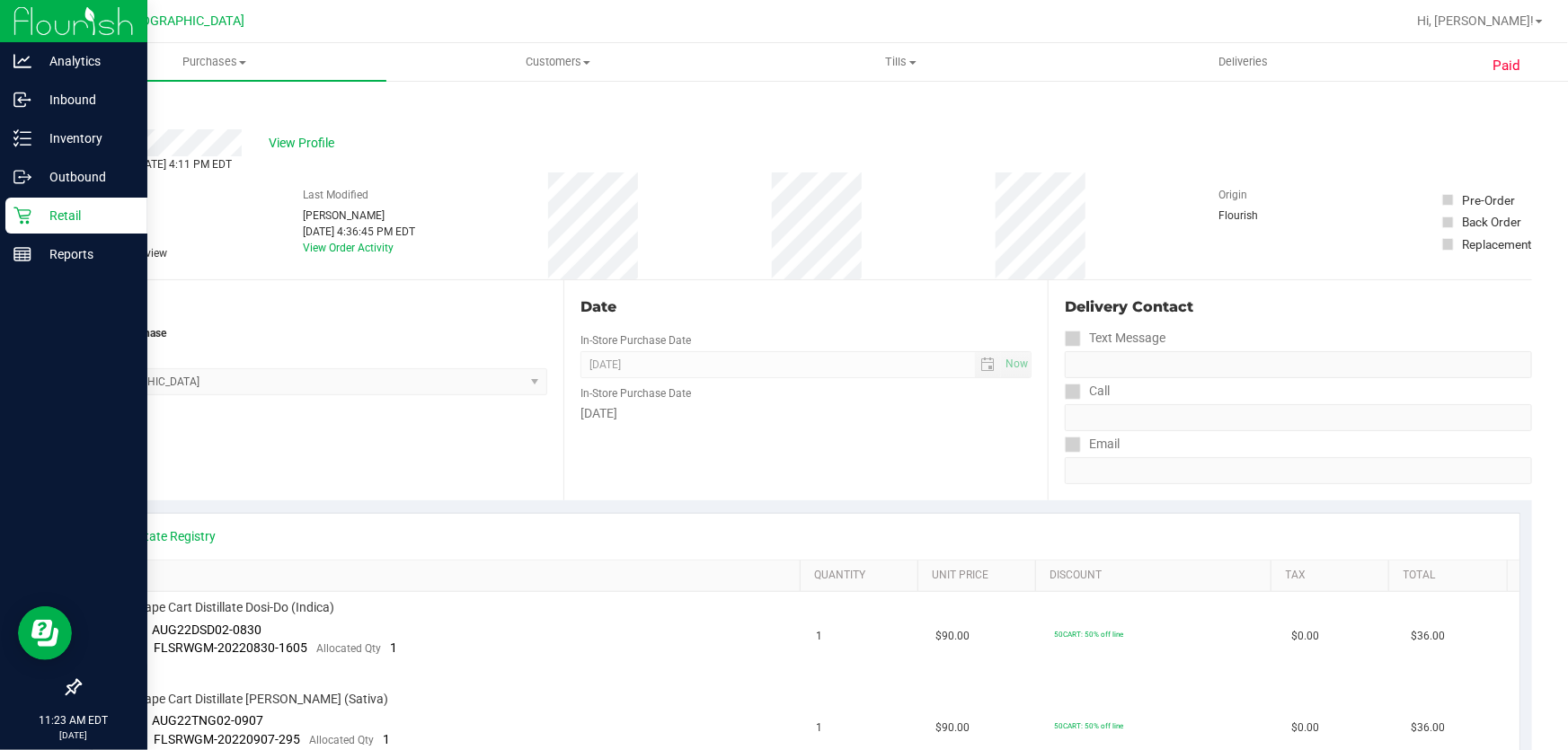
click at [63, 207] on p "Retail" at bounding box center [85, 216] width 108 height 22
